Goal: Task Accomplishment & Management: Use online tool/utility

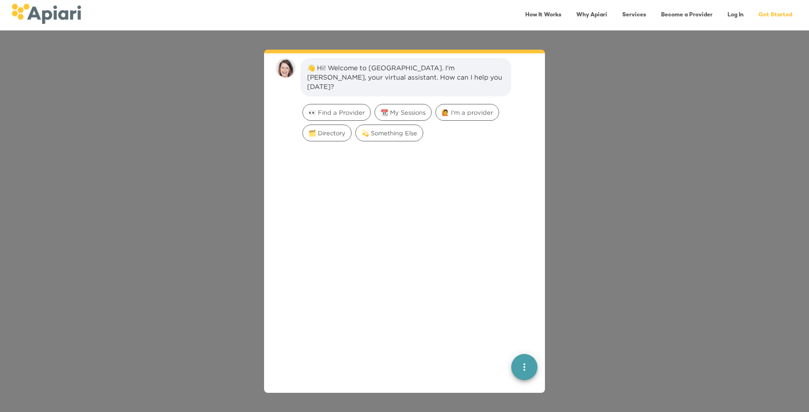
scroll to position [13, 0]
click at [734, 21] on link "Log In" at bounding box center [735, 15] width 27 height 19
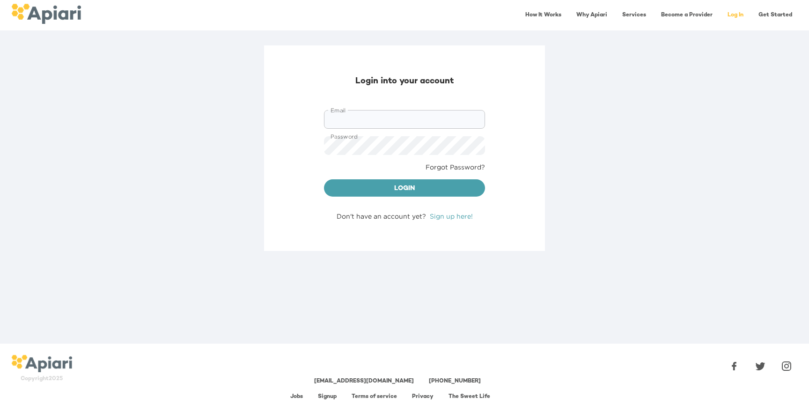
type input "**********"
click at [392, 189] on span "Login" at bounding box center [404, 189] width 146 height 12
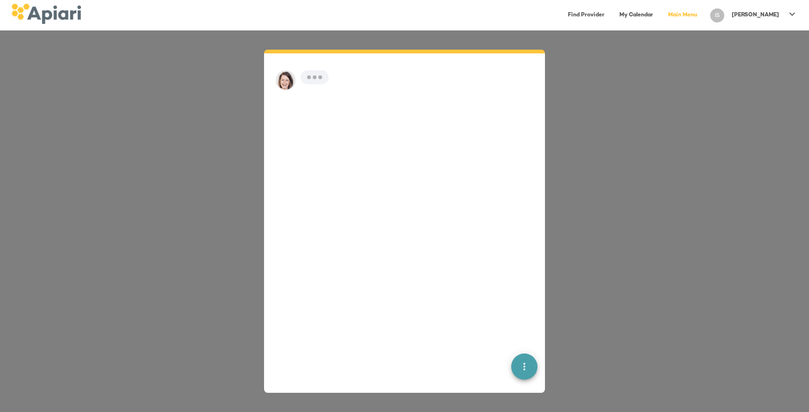
scroll to position [13, 0]
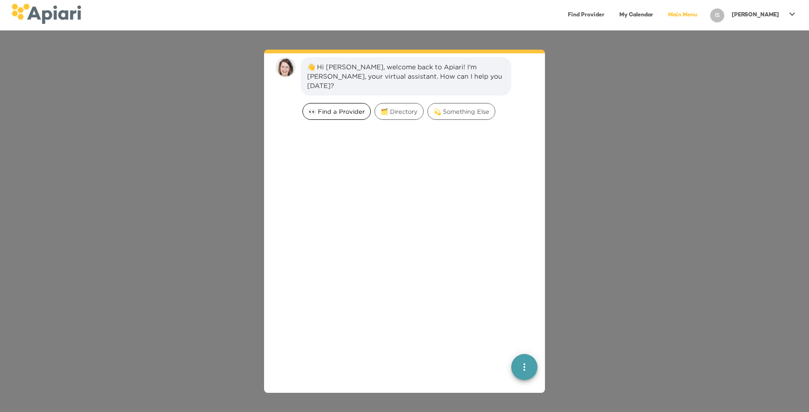
click at [338, 107] on div "👀 Find a Provider" at bounding box center [336, 111] width 68 height 17
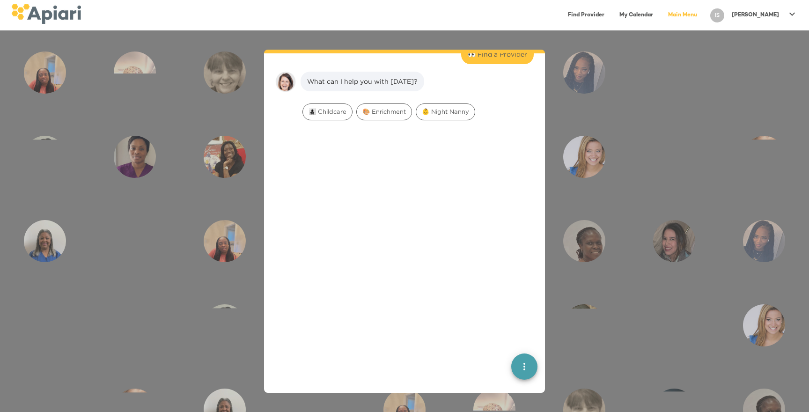
scroll to position [77, 0]
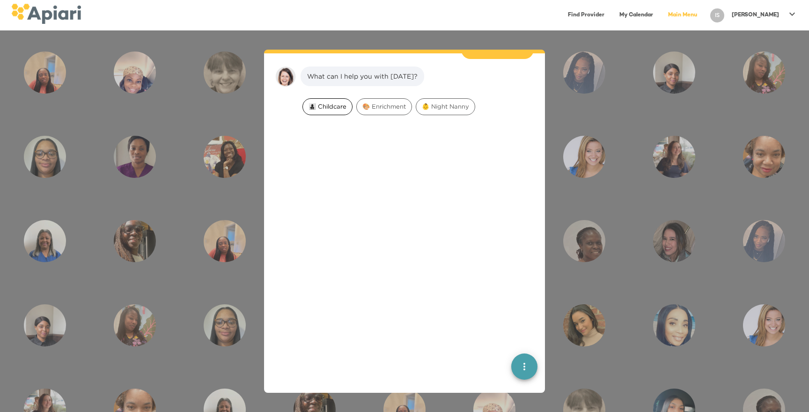
click at [320, 102] on div "👩‍👧‍👦 Childcare" at bounding box center [327, 106] width 50 height 17
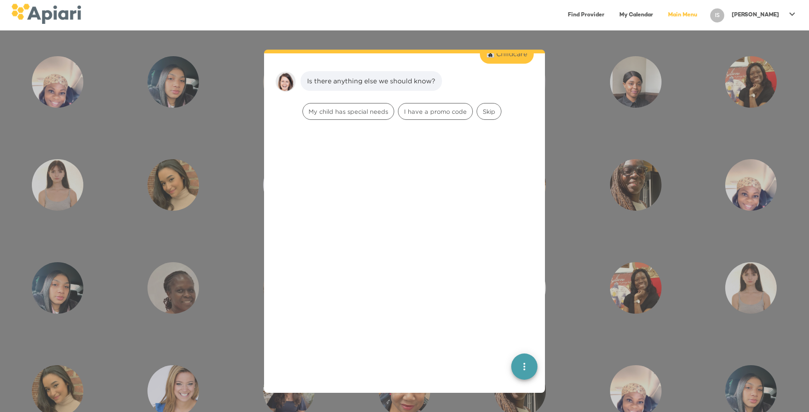
scroll to position [136, 0]
click at [486, 102] on span "Skip" at bounding box center [489, 106] width 24 height 9
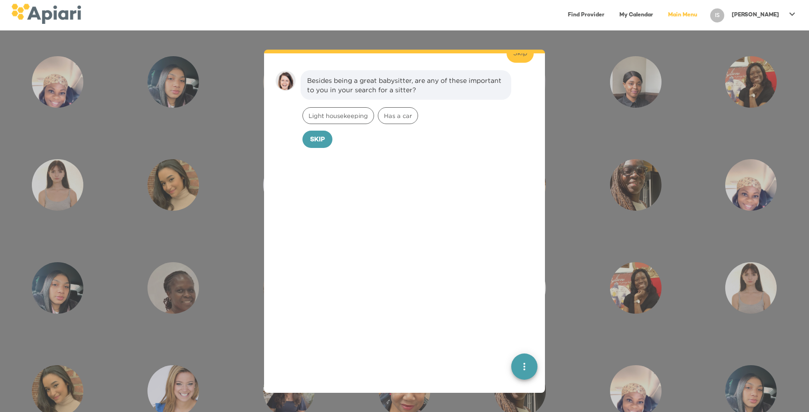
scroll to position [195, 0]
click at [349, 108] on span "Light housekeeping" at bounding box center [338, 112] width 71 height 9
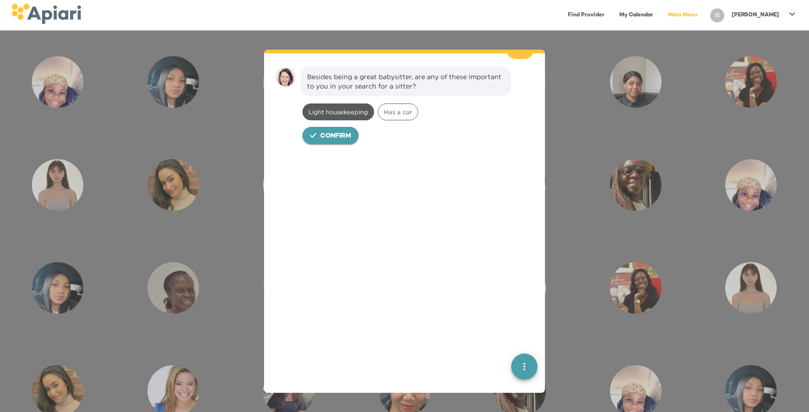
click at [326, 131] on span "Confirm" at bounding box center [335, 137] width 31 height 12
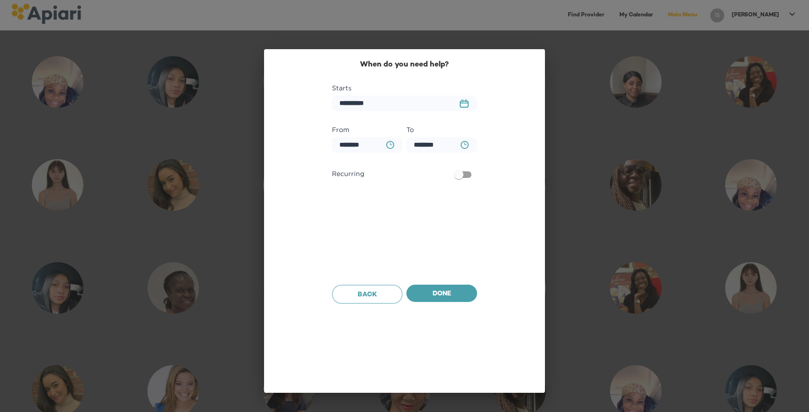
scroll to position [259, 0]
click at [453, 293] on span "Done" at bounding box center [442, 294] width 56 height 12
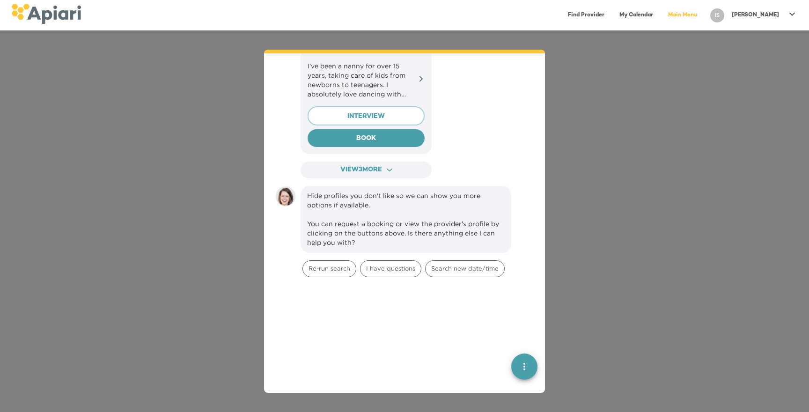
scroll to position [936, 0]
